Goal: Task Accomplishment & Management: Use online tool/utility

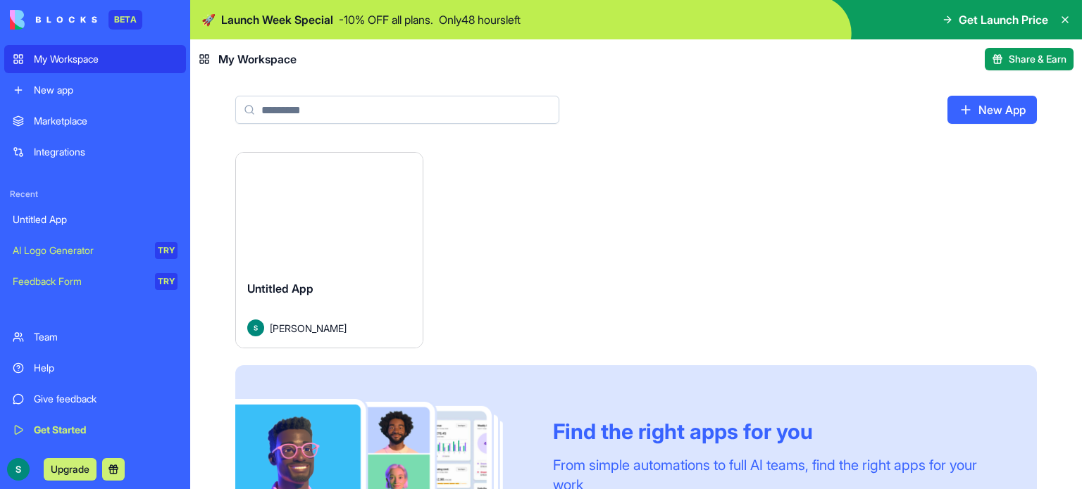
click at [331, 251] on div "Launch" at bounding box center [329, 211] width 187 height 116
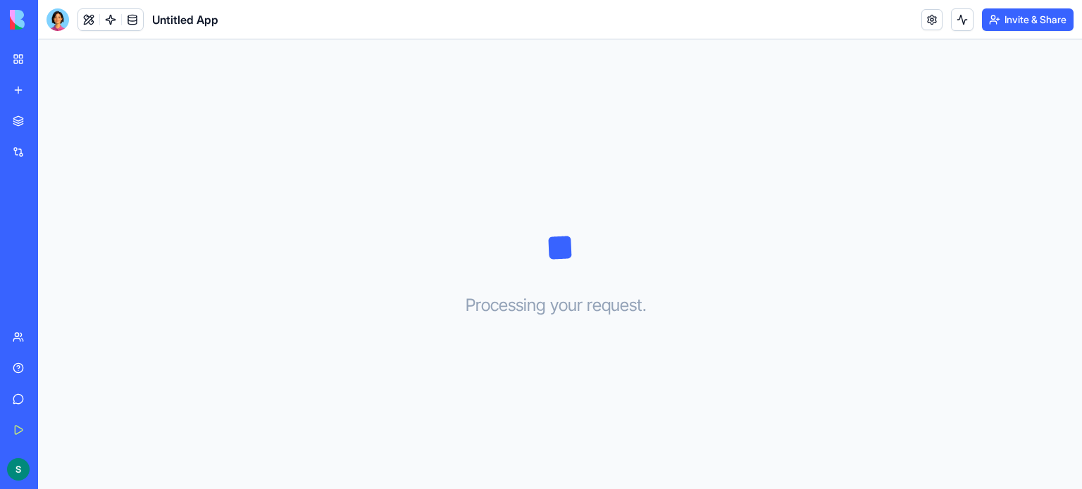
click at [20, 87] on link "New app" at bounding box center [32, 90] width 56 height 28
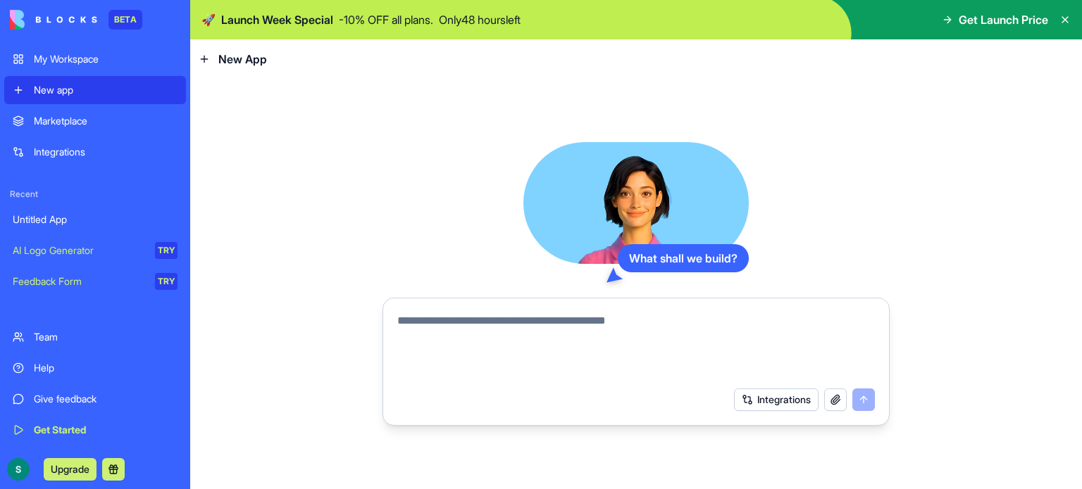
drag, startPoint x: 460, startPoint y: 316, endPoint x: 458, endPoint y: 323, distance: 8.0
click at [459, 318] on textarea at bounding box center [635, 347] width 477 height 68
click at [499, 329] on textarea at bounding box center [635, 347] width 477 height 68
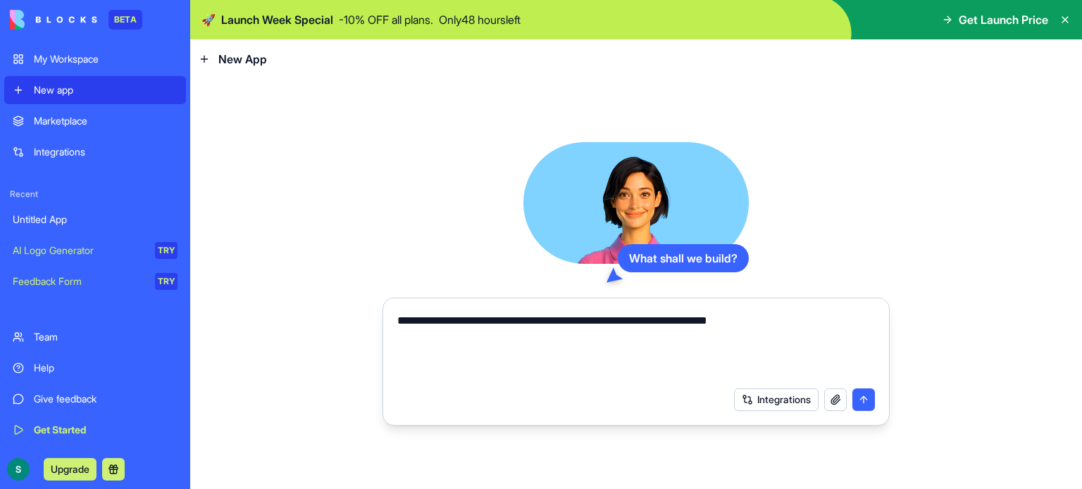
type textarea "**********"
click at [862, 402] on button "submit" at bounding box center [863, 400] width 23 height 23
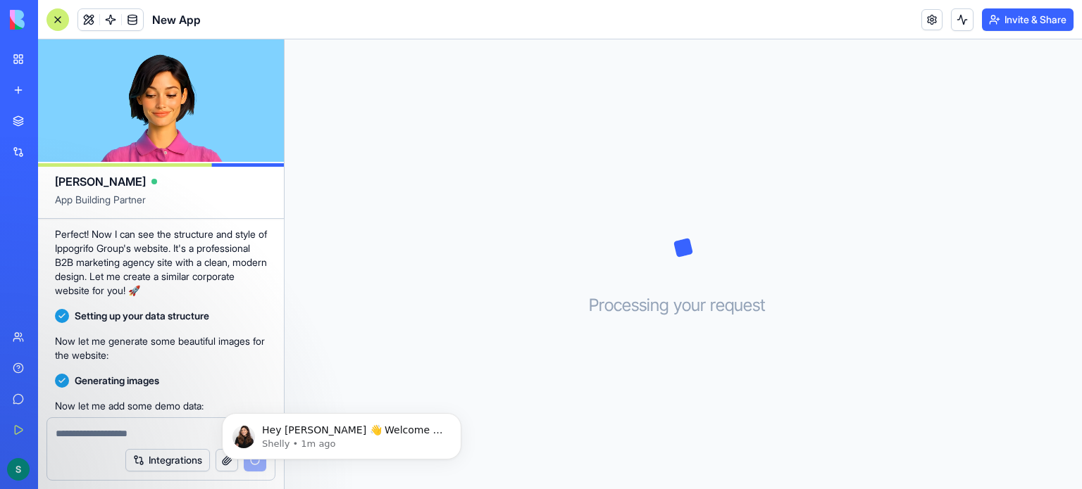
scroll to position [256, 0]
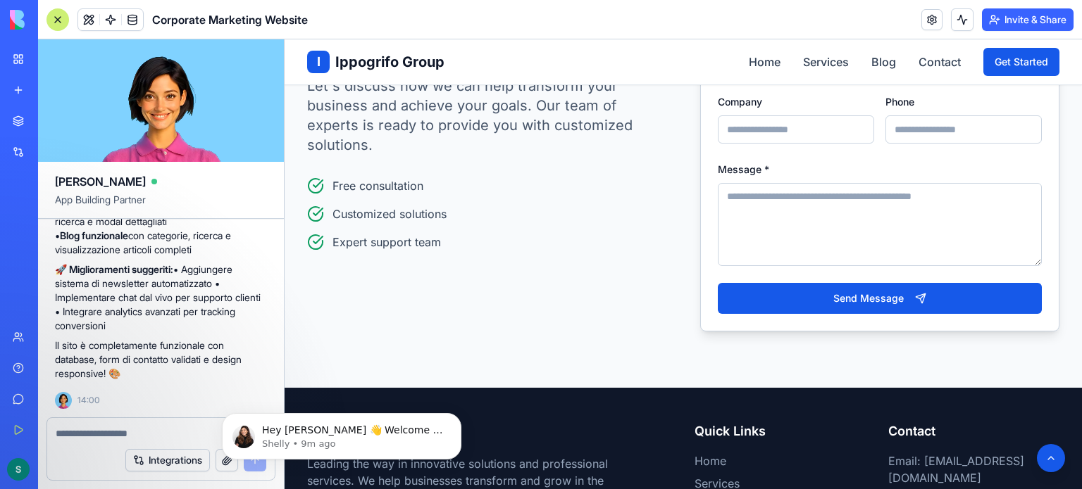
scroll to position [2183, 0]
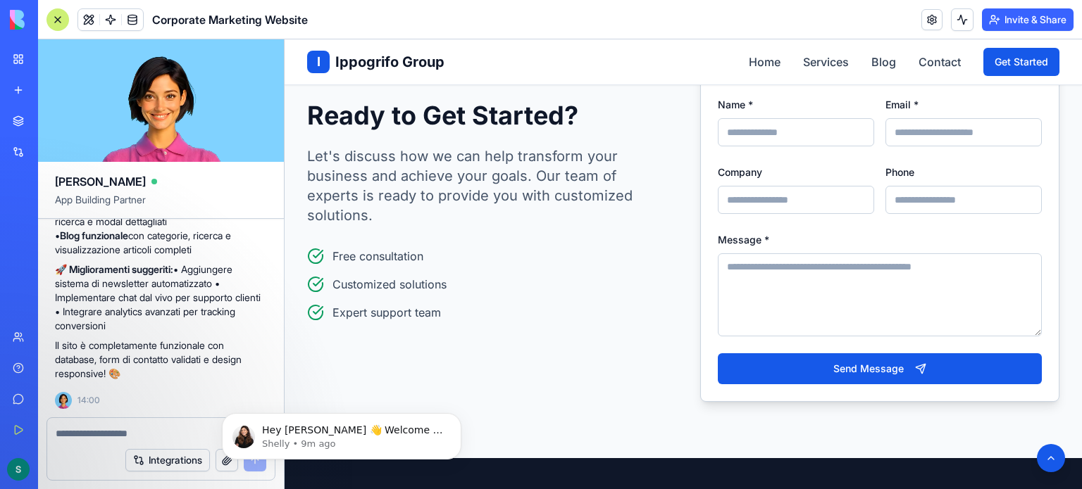
click at [751, 214] on input "Company" at bounding box center [796, 200] width 156 height 28
